Goal: Information Seeking & Learning: Learn about a topic

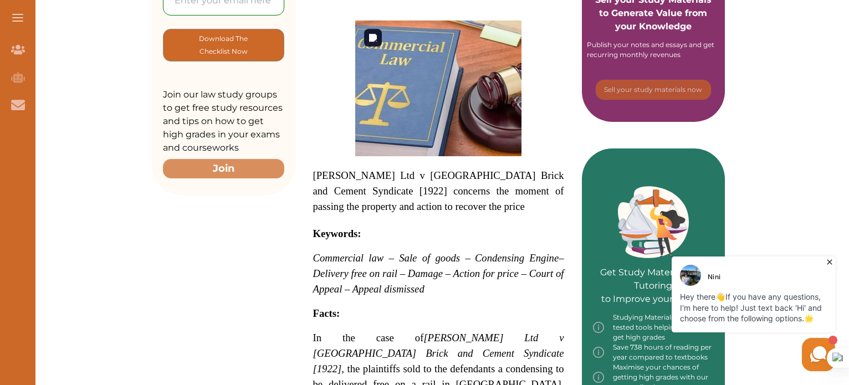
scroll to position [288, 0]
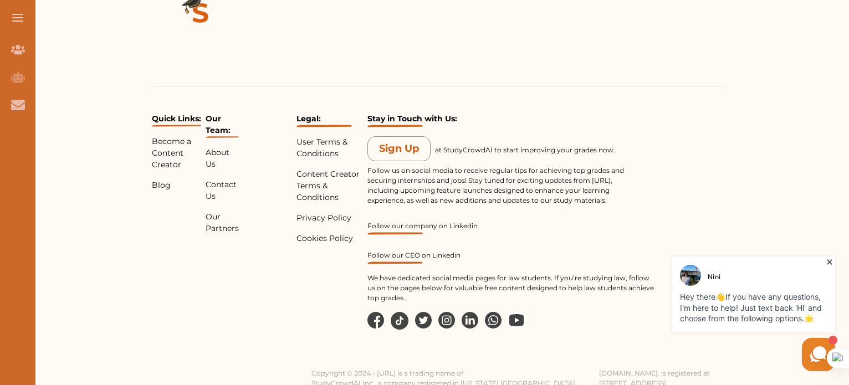
scroll to position [1521, 0]
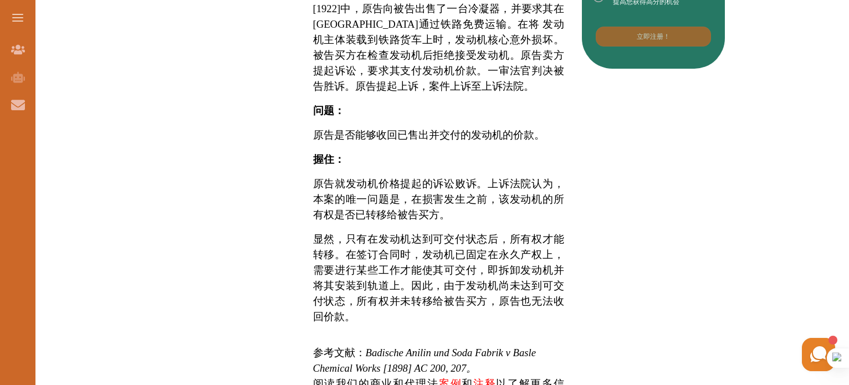
scroll to position [649, 0]
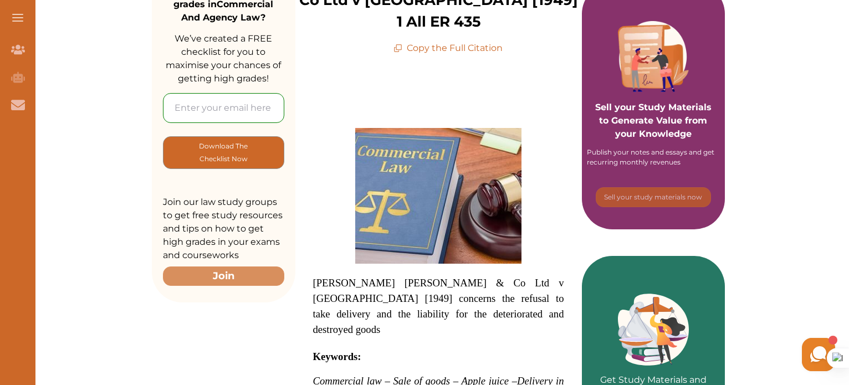
scroll to position [212, 0]
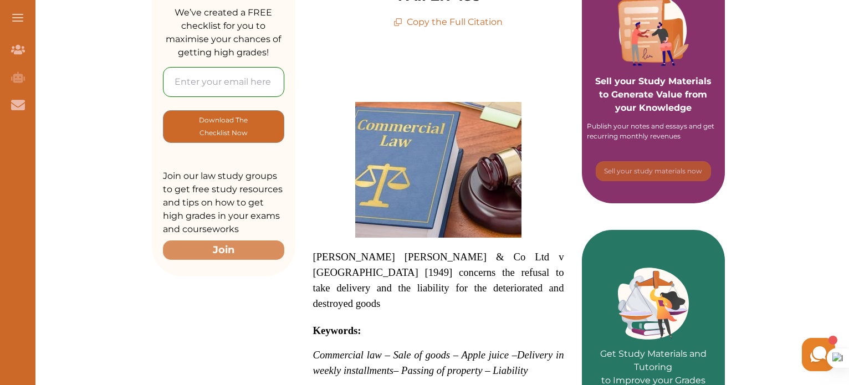
scroll to position [0, 0]
